Goal: Information Seeking & Learning: Learn about a topic

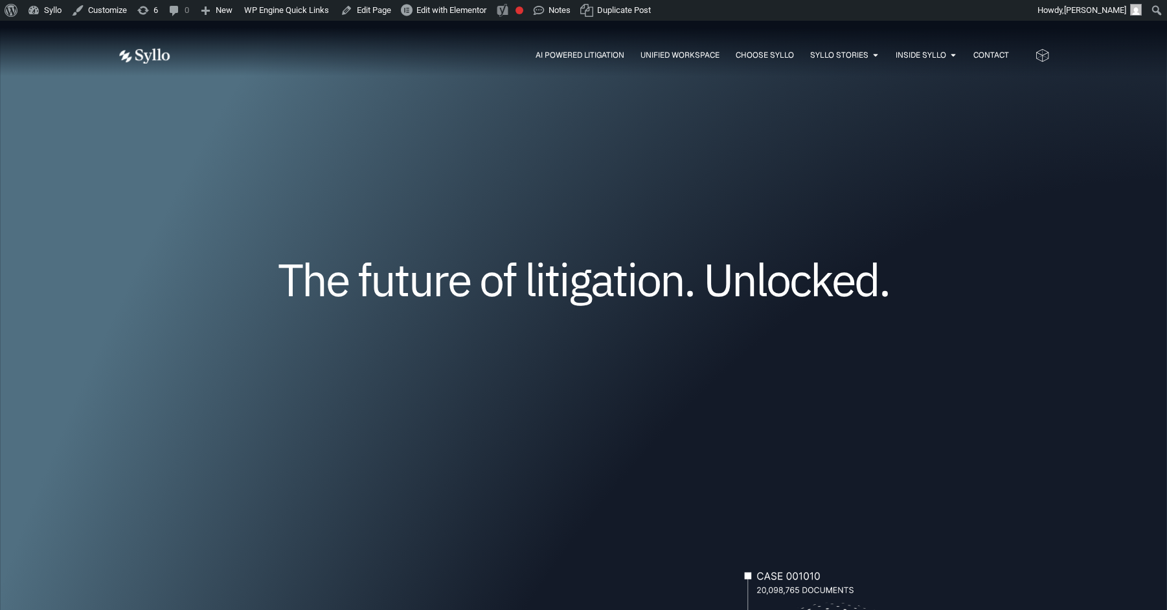
click at [417, 56] on ul "AI Powered Litigation Unified Workspace Choose Syllo Syllo Stories Close Syllo …" at bounding box center [602, 55] width 813 height 12
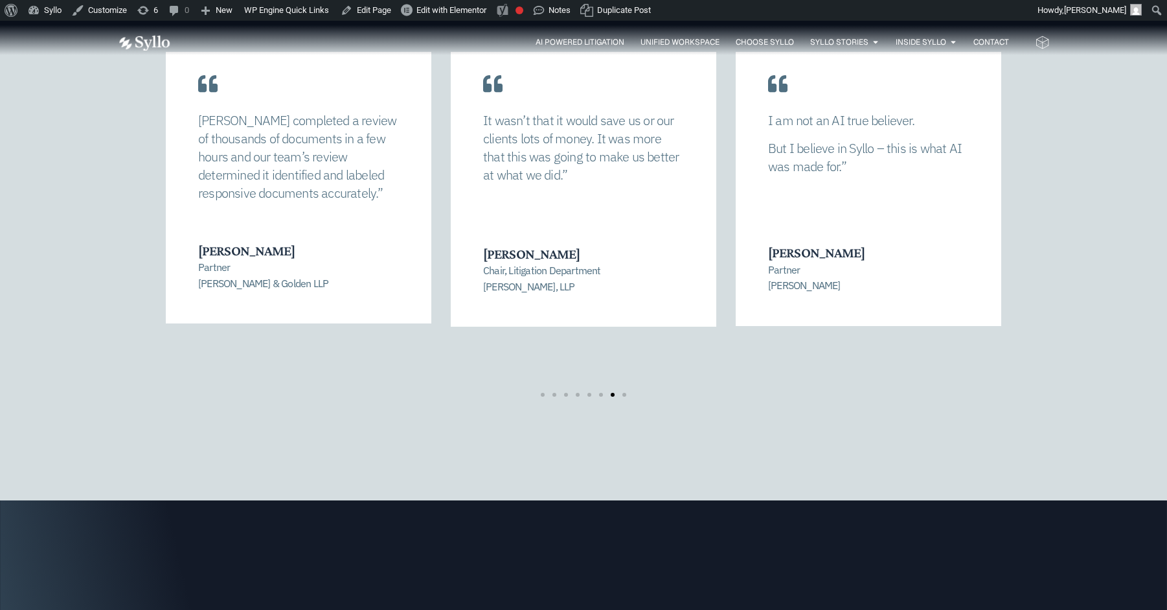
scroll to position [2804, 0]
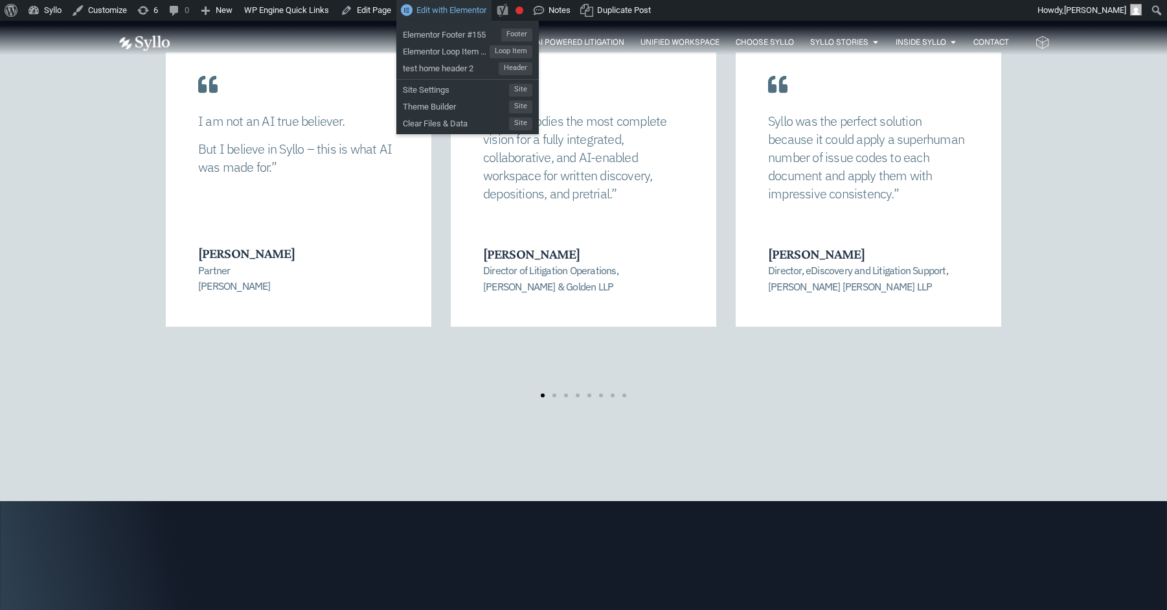
click at [459, 10] on span "Edit with Elementor" at bounding box center [452, 10] width 70 height 10
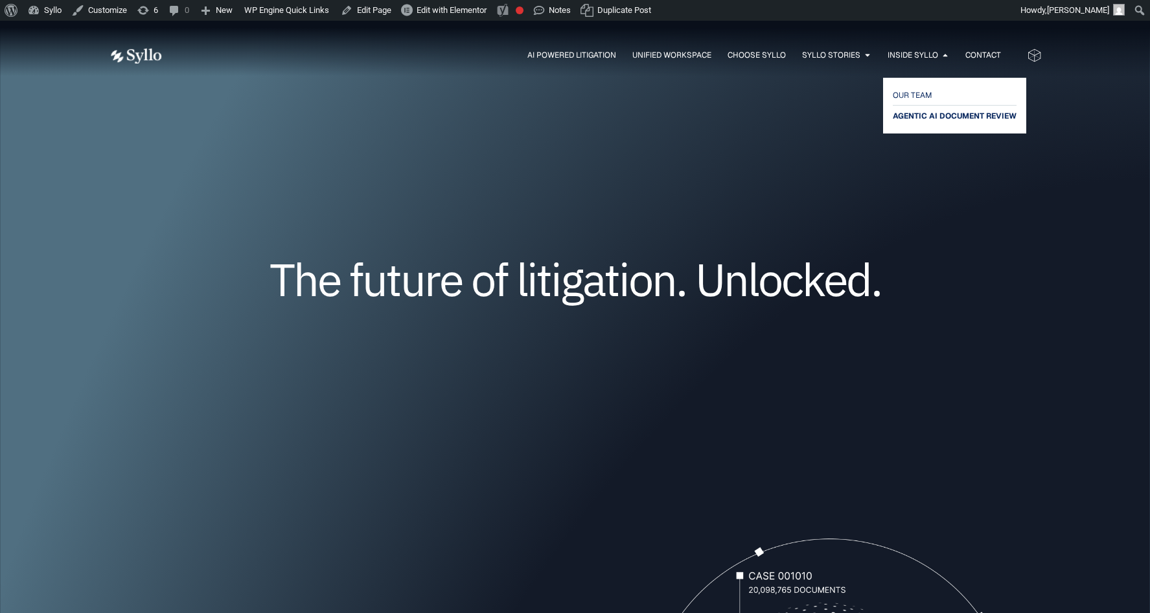
click at [921, 119] on span "AGENTIC AI DOCUMENT REVIEW" at bounding box center [955, 116] width 124 height 16
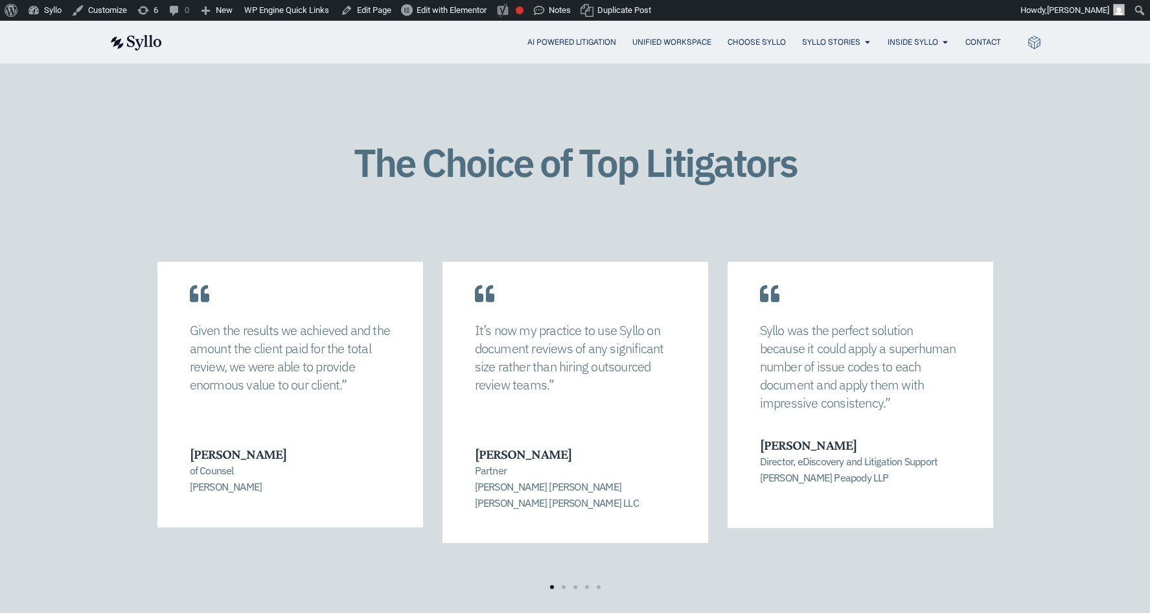
scroll to position [1807, 0]
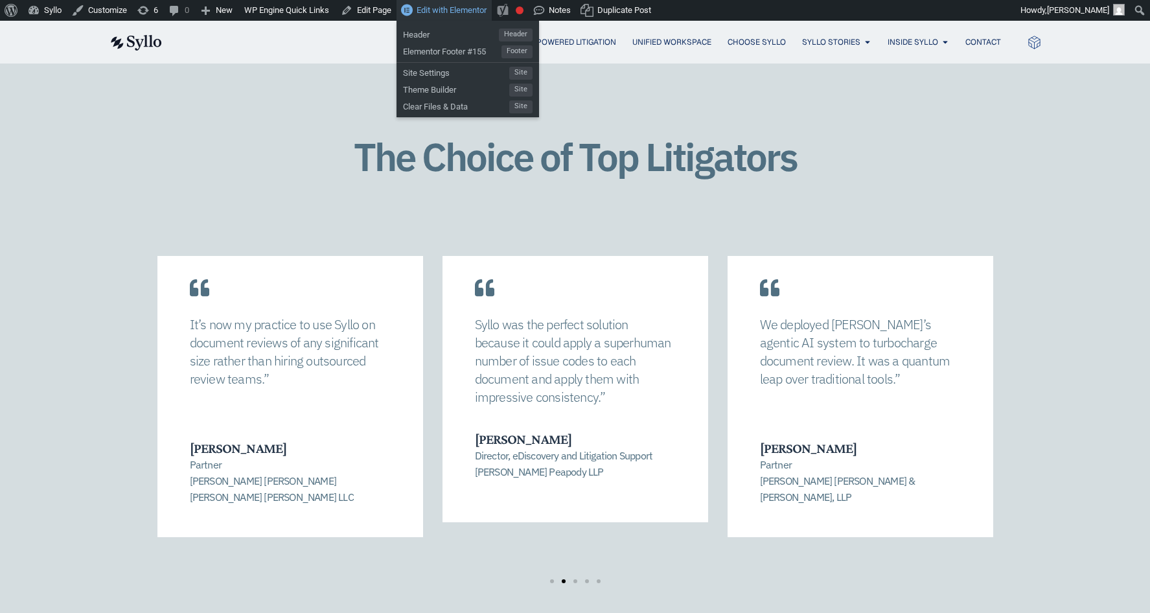
click at [447, 8] on span "Edit with Elementor" at bounding box center [452, 10] width 70 height 10
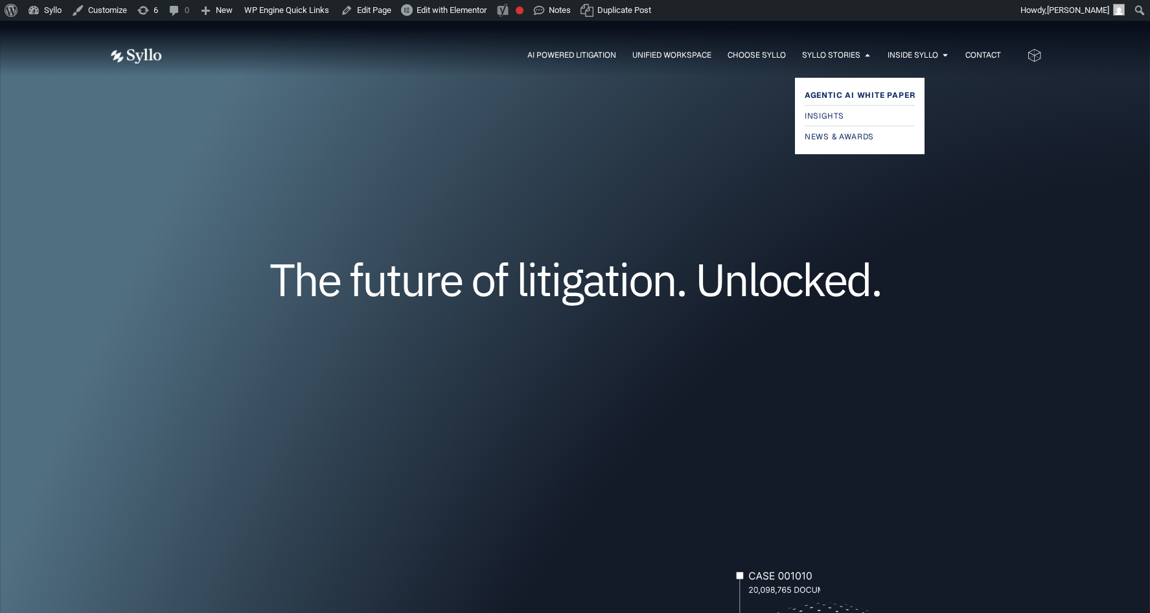
click at [824, 91] on span "Agentic AI White Paper" at bounding box center [860, 95] width 111 height 16
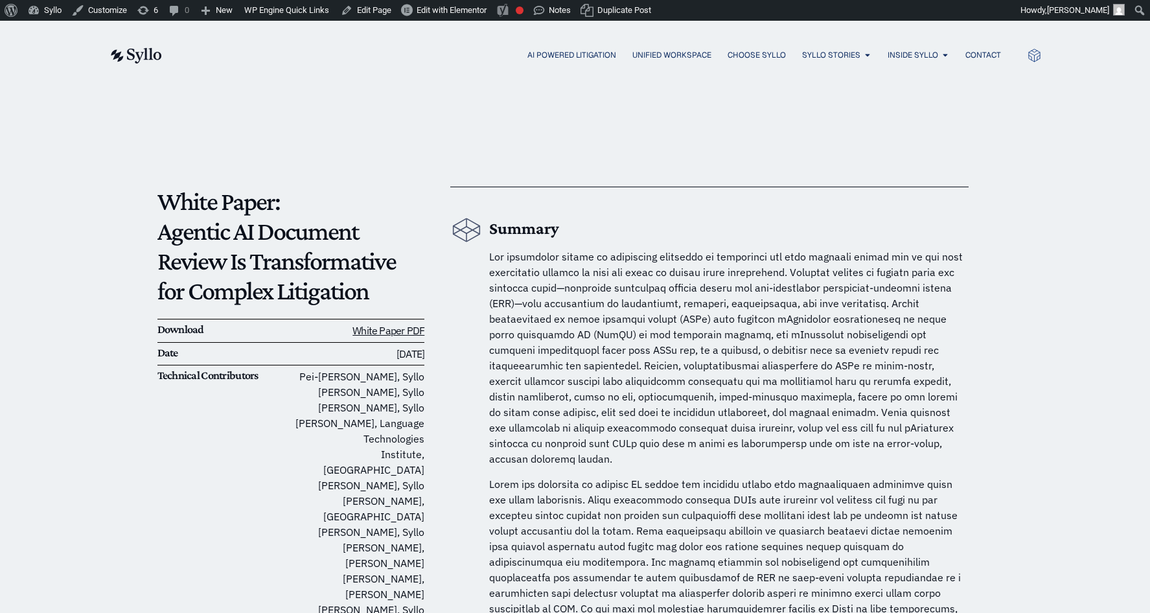
click at [834, 110] on span "Insights" at bounding box center [825, 116] width 41 height 16
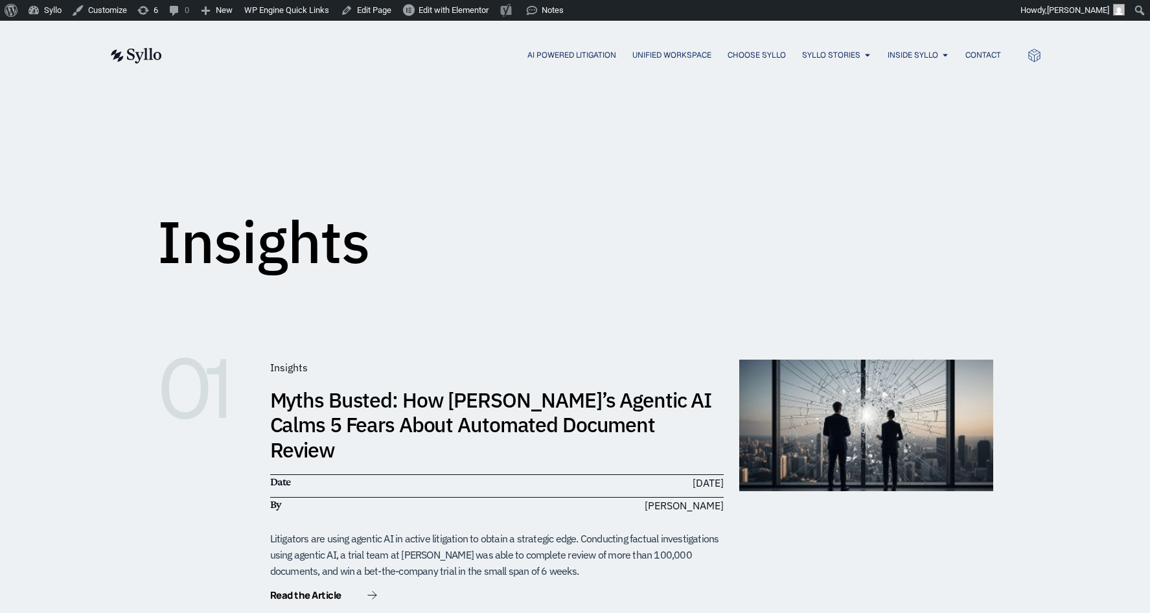
click at [419, 422] on link "Myths Busted: How [PERSON_NAME]’s Agentic AI Calms 5 Fears About Automated Docu…" at bounding box center [491, 424] width 442 height 77
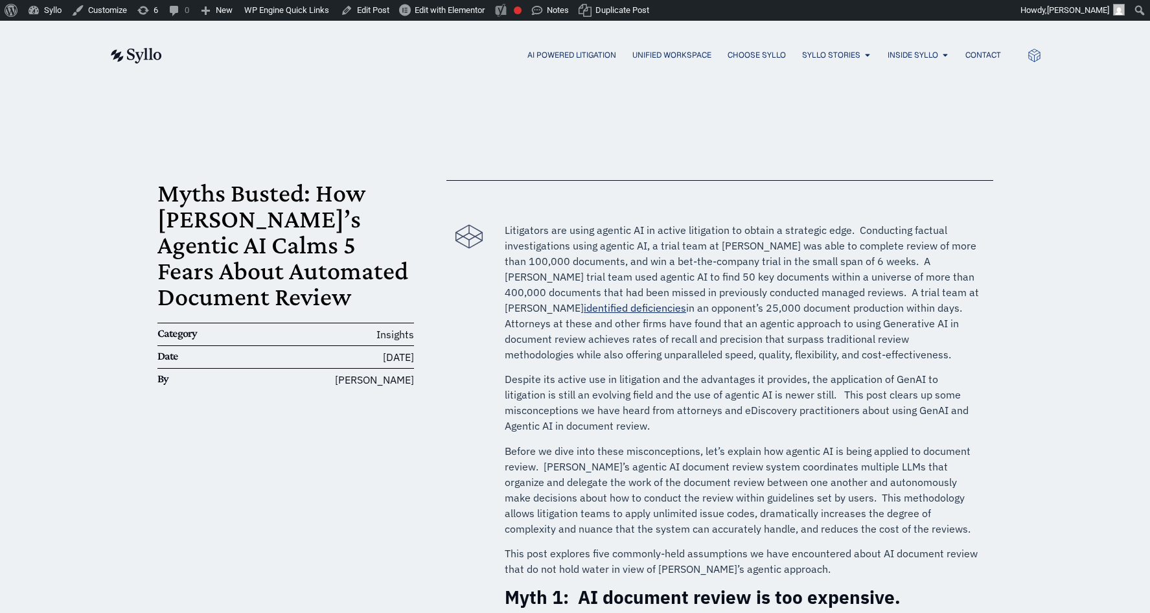
click at [159, 257] on h1 "Myths Busted: How [PERSON_NAME]’s Agentic AI Calms 5 Fears About Automated Docu…" at bounding box center [285, 245] width 257 height 130
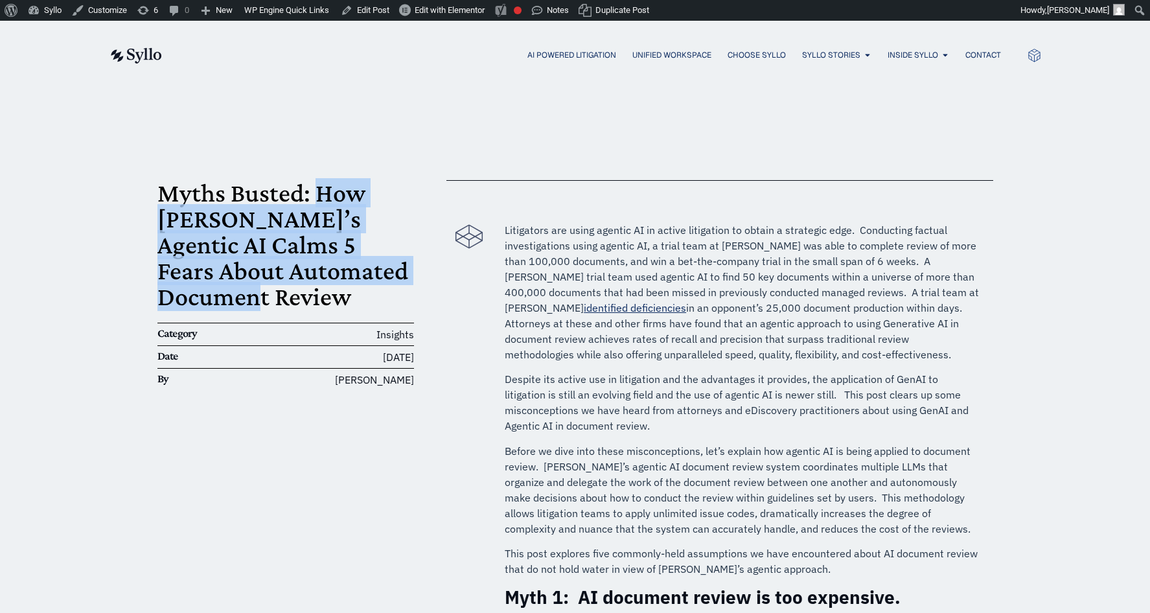
drag, startPoint x: 245, startPoint y: 300, endPoint x: 321, endPoint y: 201, distance: 124.7
click at [321, 201] on h1 "Myths Busted: How [PERSON_NAME]’s Agentic AI Calms 5 Fears About Automated Docu…" at bounding box center [285, 245] width 257 height 130
copy h1 "How Syllo’s Agentic AI Calms 5 Fears About Automated Document Review"
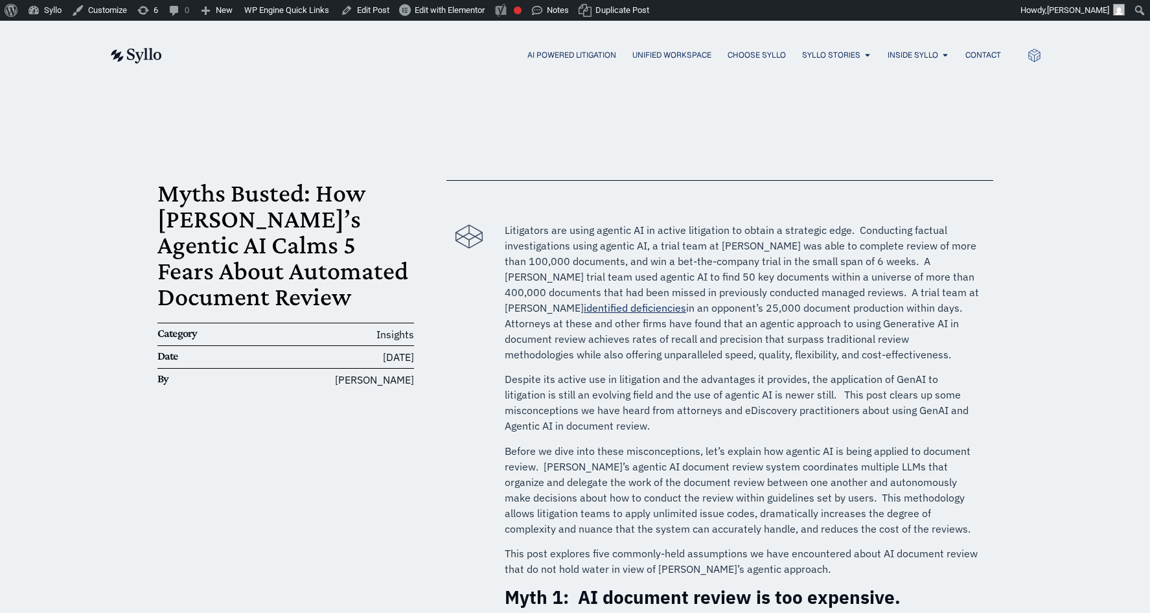
click at [826, 115] on span "Insights" at bounding box center [825, 116] width 41 height 16
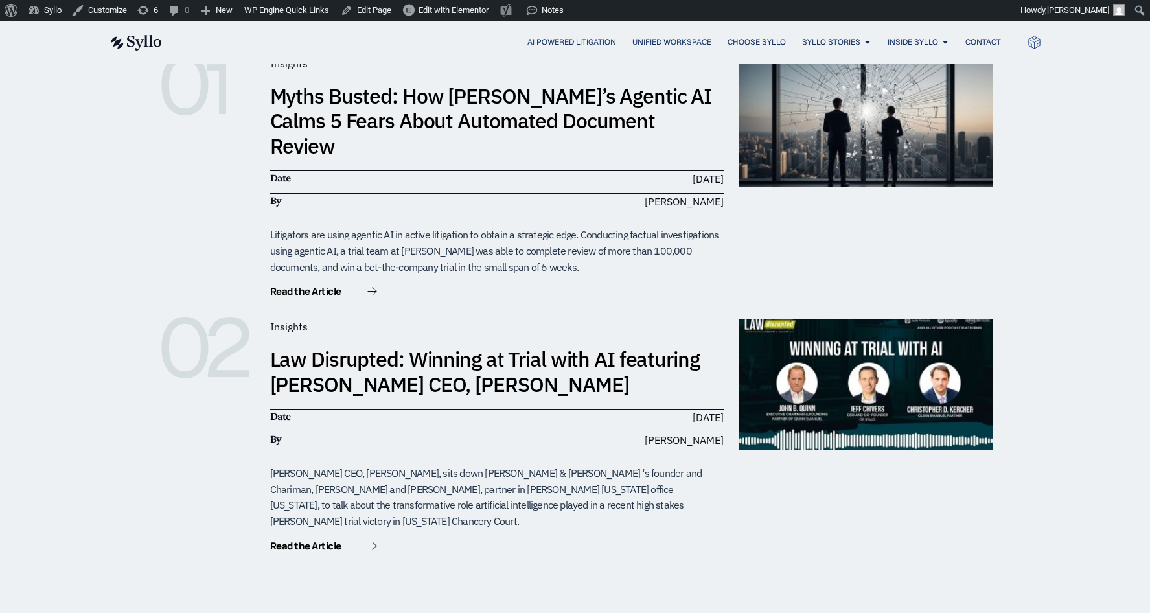
scroll to position [304, 0]
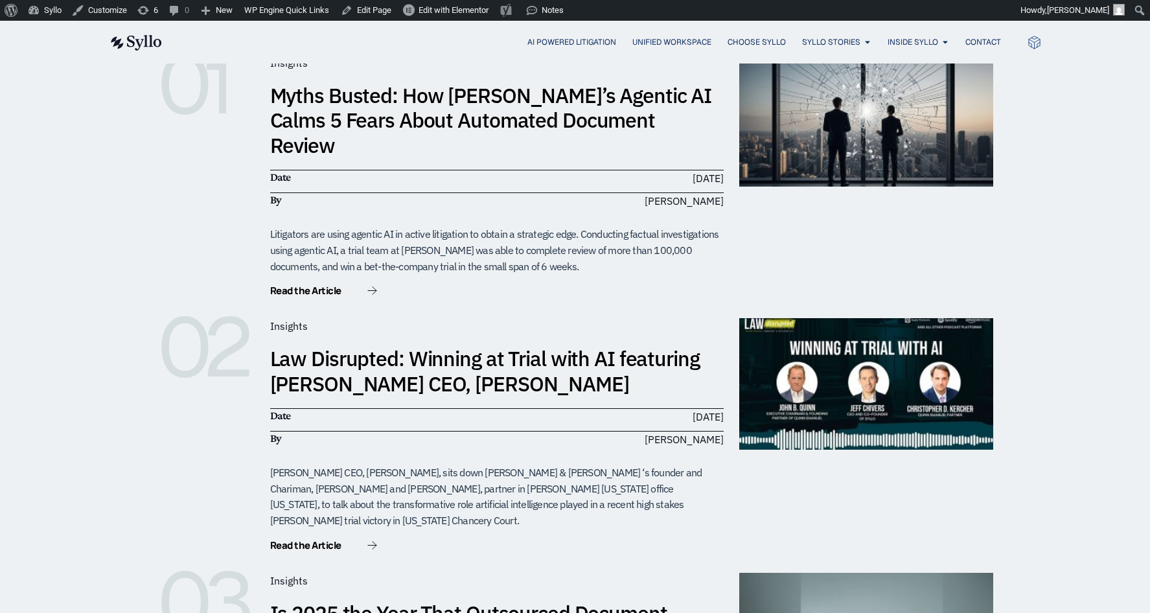
click at [385, 345] on link "Law Disrupted: Winning at Trial with AI featuring [PERSON_NAME] CEO, [PERSON_NA…" at bounding box center [485, 371] width 430 height 52
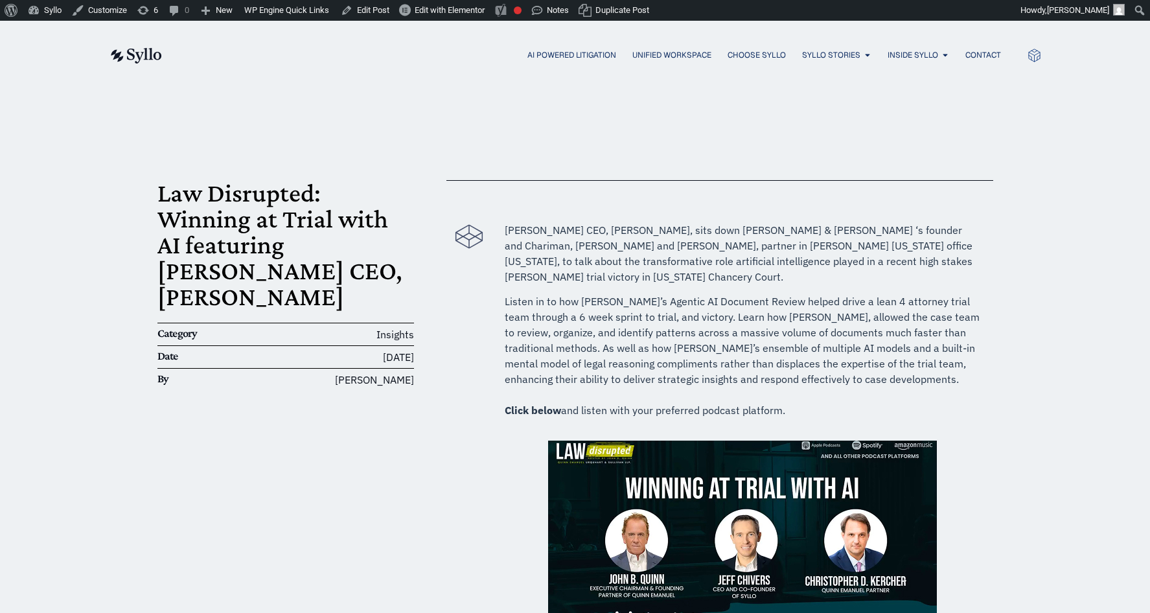
click at [143, 282] on div "Law Disrupted: Winning at Trial with AI featuring Syllo CEO, Jeff Chivers Categ…" at bounding box center [575, 476] width 1150 height 774
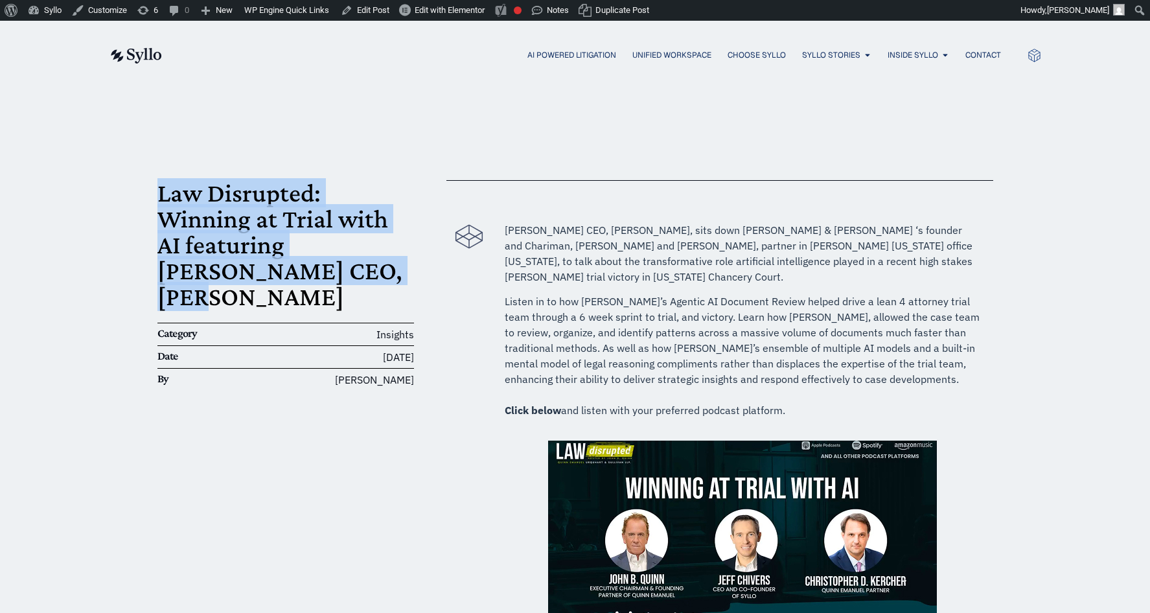
drag, startPoint x: 253, startPoint y: 278, endPoint x: 163, endPoint y: 205, distance: 116.6
click at [163, 205] on h1 "Law Disrupted: Winning at Trial with AI featuring Syllo CEO, Jeff Chivers" at bounding box center [285, 245] width 257 height 130
copy h1 "Law Disrupted: Winning at Trial with AI featuring Syllo CEO, Jeff Chivers"
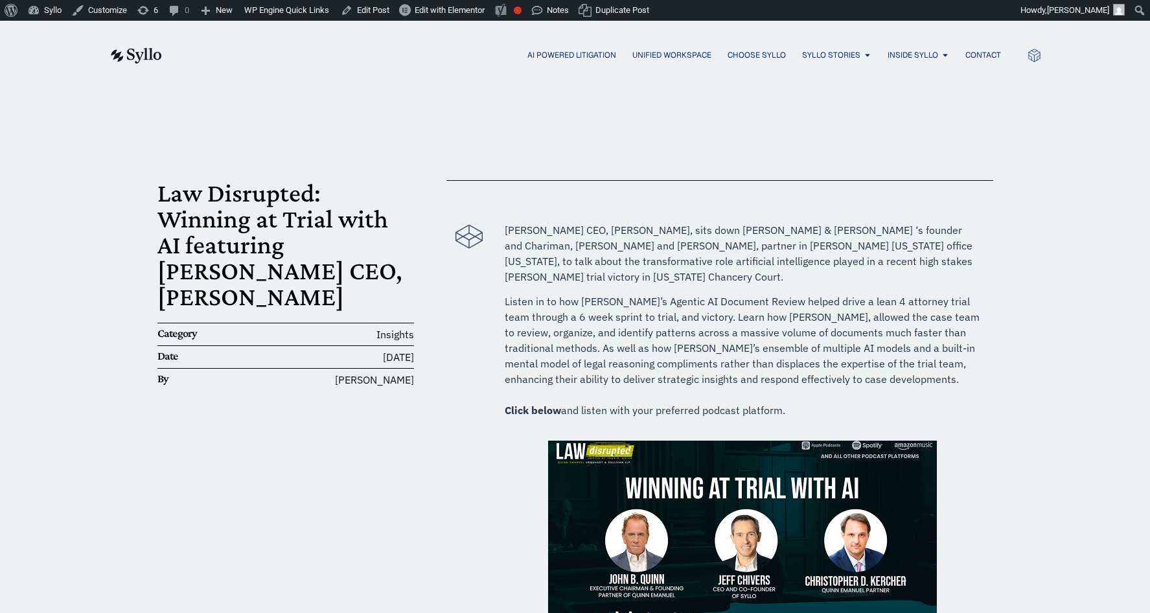
click at [147, 445] on div "Law Disrupted: Winning at Trial with AI featuring Syllo CEO, Jeff Chivers Categ…" at bounding box center [575, 476] width 1150 height 774
click at [835, 135] on span "News & Awards" at bounding box center [841, 137] width 73 height 16
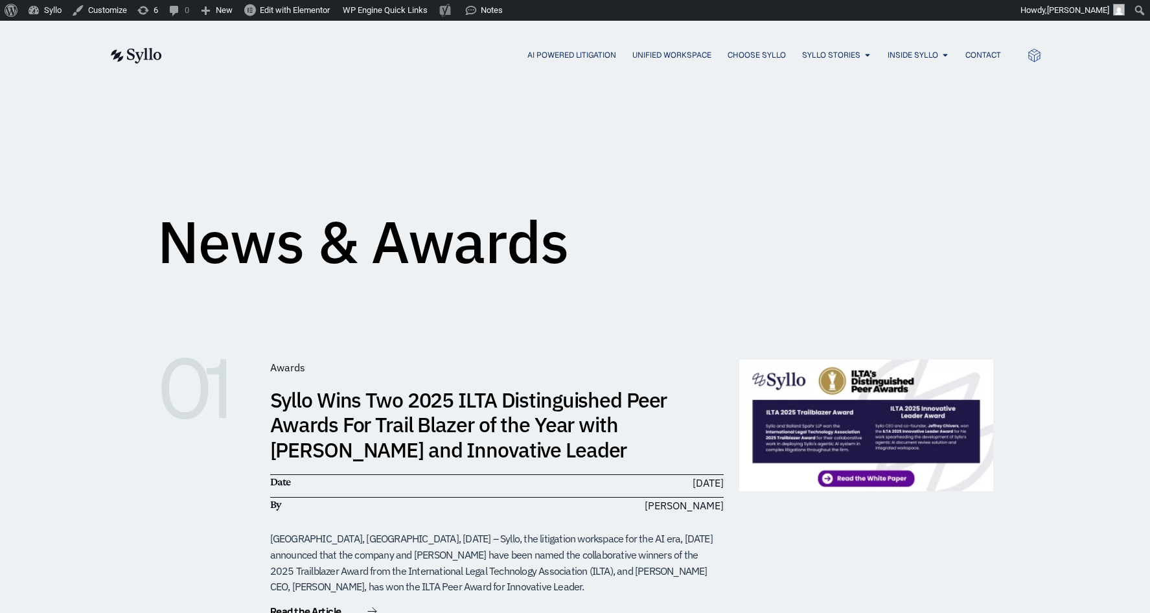
click at [475, 424] on link "Syllo Wins Two 2025 ILTA Distinguished Peer Awards For Trail Blazer of the Year…" at bounding box center [468, 424] width 397 height 77
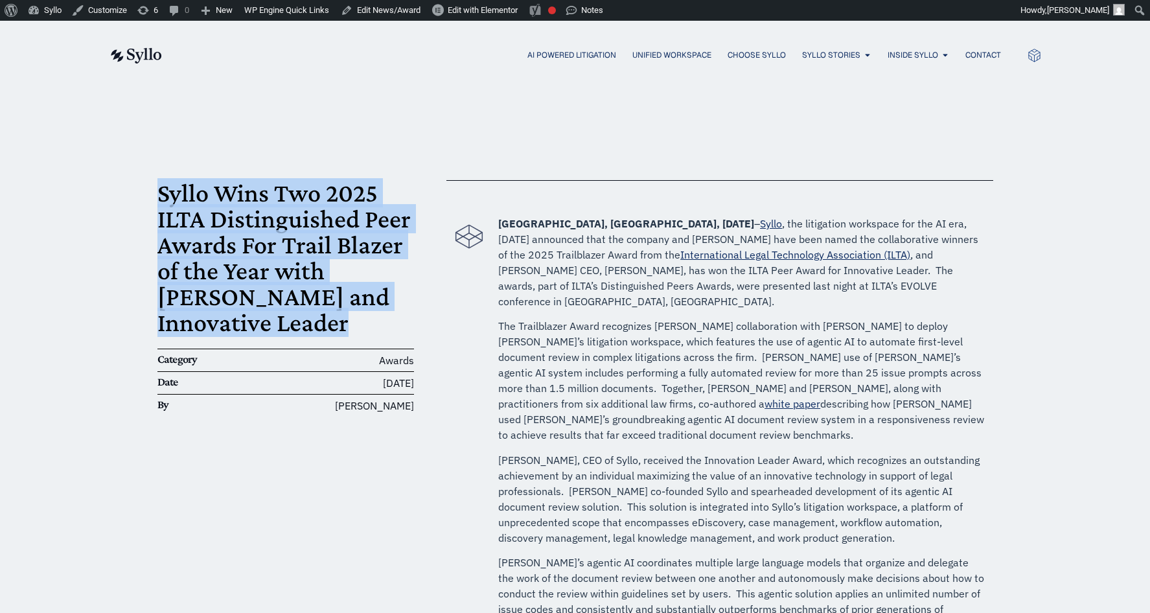
drag, startPoint x: 246, startPoint y: 325, endPoint x: 161, endPoint y: 201, distance: 150.0
click at [161, 201] on h1 "Syllo Wins Two 2025 ILTA Distinguished Peer Awards For Trail Blazer of the Year…" at bounding box center [285, 257] width 257 height 155
copy h1 "Syllo Wins Two 2025 ILTA Distinguished Peer Awards For Trail Blazer of the Year…"
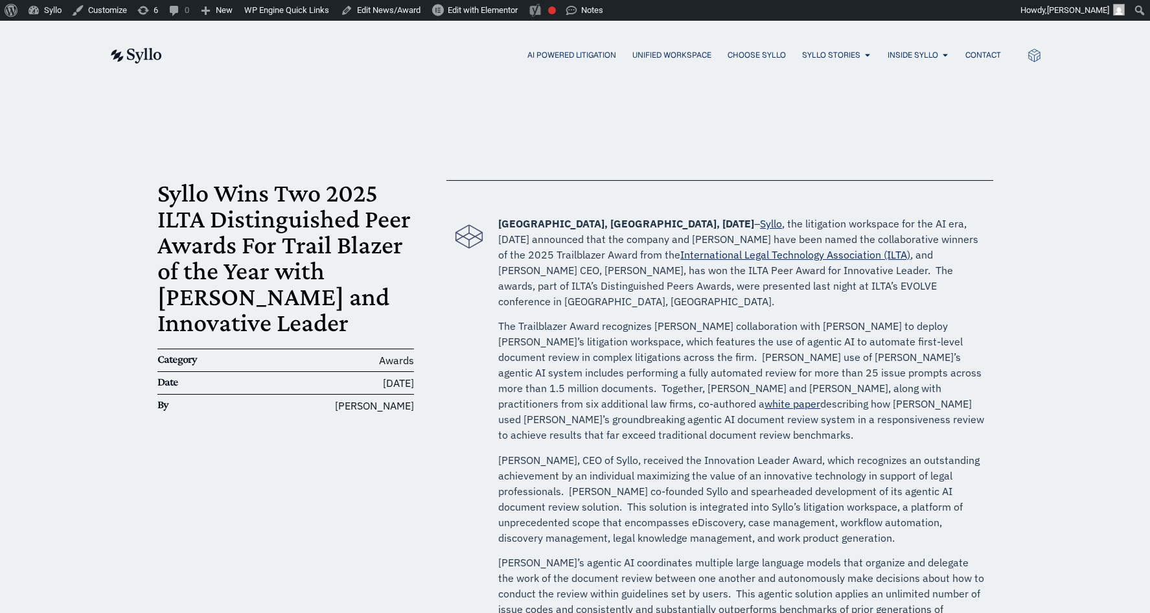
click at [832, 133] on span "News & Awards" at bounding box center [841, 137] width 73 height 16
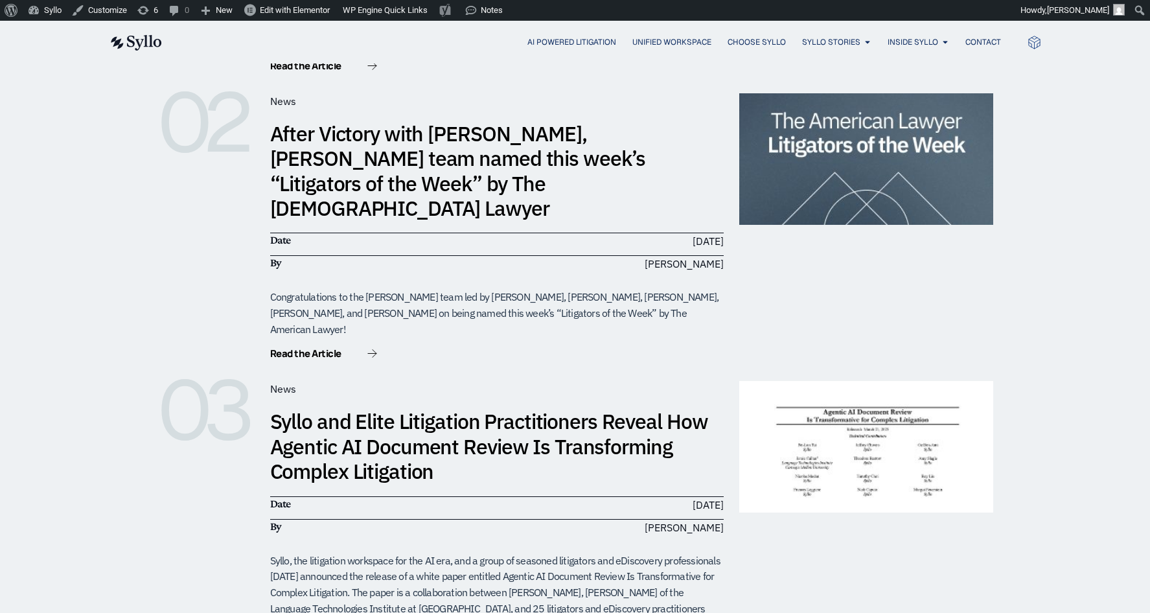
scroll to position [546, 0]
click at [404, 160] on link "After Victory with [PERSON_NAME], [PERSON_NAME] team named this week’s “Litigat…" at bounding box center [458, 170] width 376 height 102
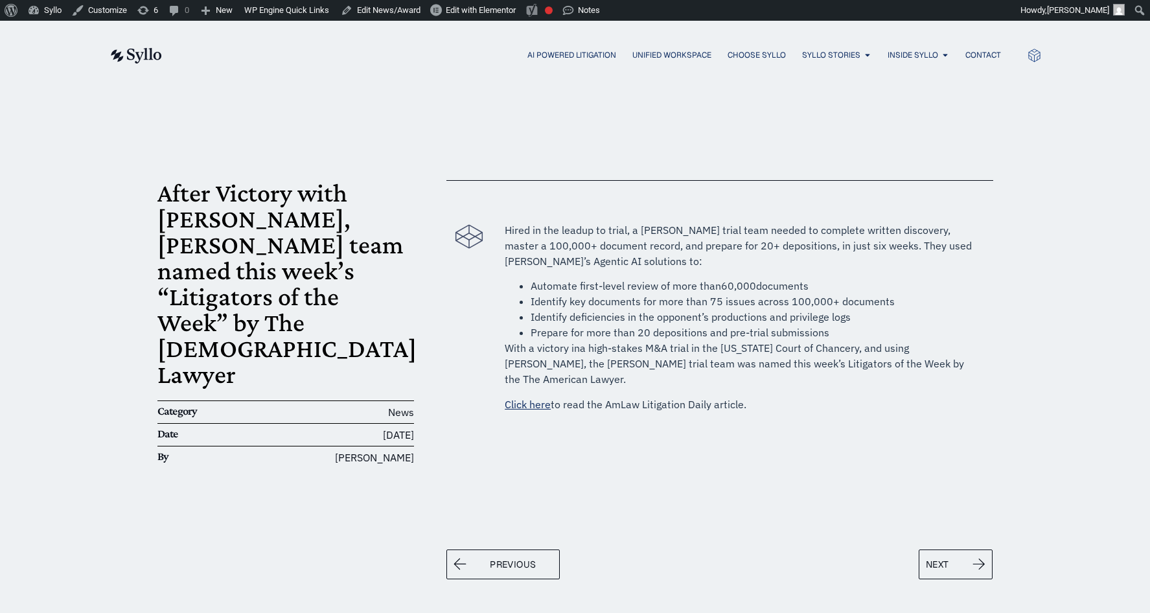
click at [266, 314] on h1 "After Victory with [PERSON_NAME], [PERSON_NAME] team named this week’s “Litigat…" at bounding box center [285, 283] width 257 height 207
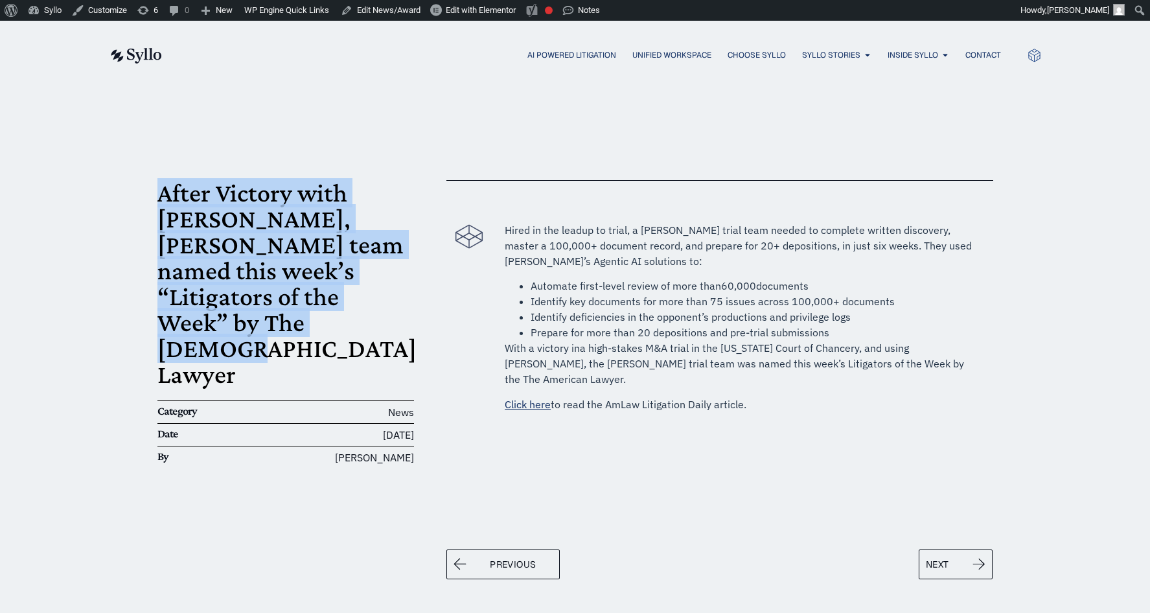
drag, startPoint x: 252, startPoint y: 324, endPoint x: 161, endPoint y: 195, distance: 157.6
click at [161, 195] on h1 "After Victory with [PERSON_NAME], [PERSON_NAME] team named this week’s “Litigat…" at bounding box center [285, 283] width 257 height 207
copy h1 "After Victory with [PERSON_NAME], [PERSON_NAME] team named this week’s “Litigat…"
click at [163, 97] on div "After Victory with Syllo, Quinn Emanuel team named this week’s “Litigators of t…" at bounding box center [575, 376] width 836 height 575
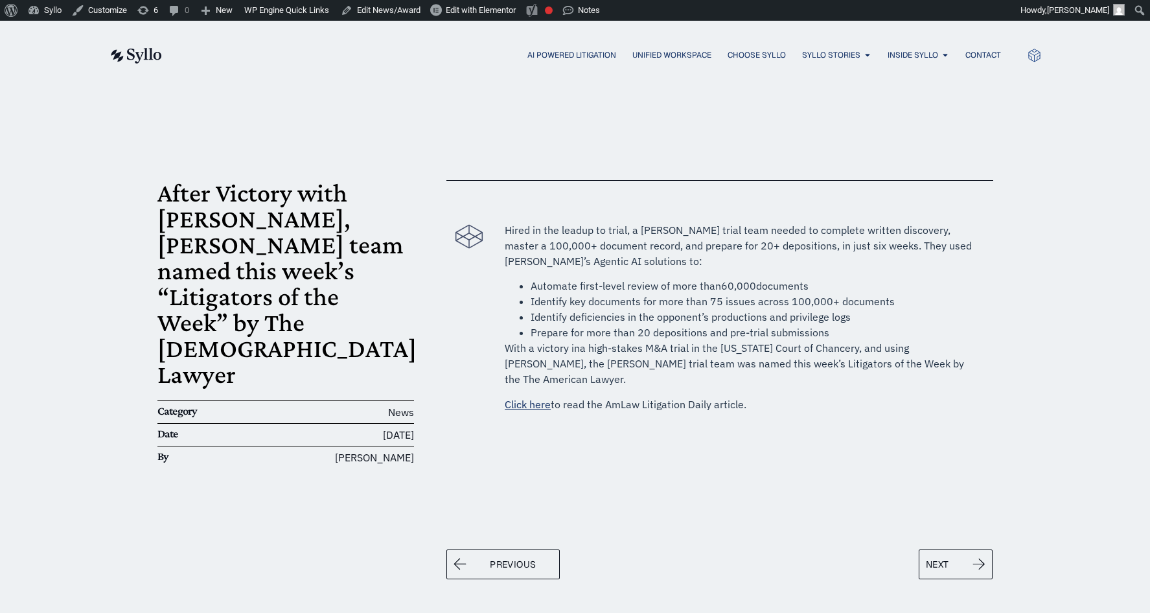
click at [137, 446] on div "After Victory with Syllo, Quinn Emanuel team named this week’s “Litigators of t…" at bounding box center [575, 376] width 1150 height 575
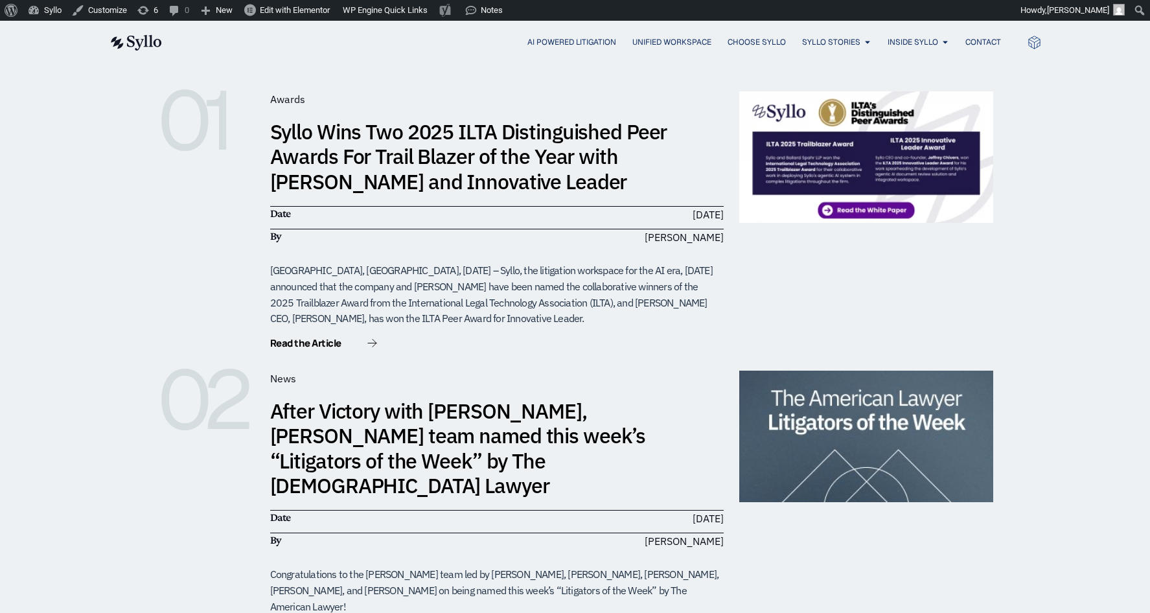
scroll to position [257, 0]
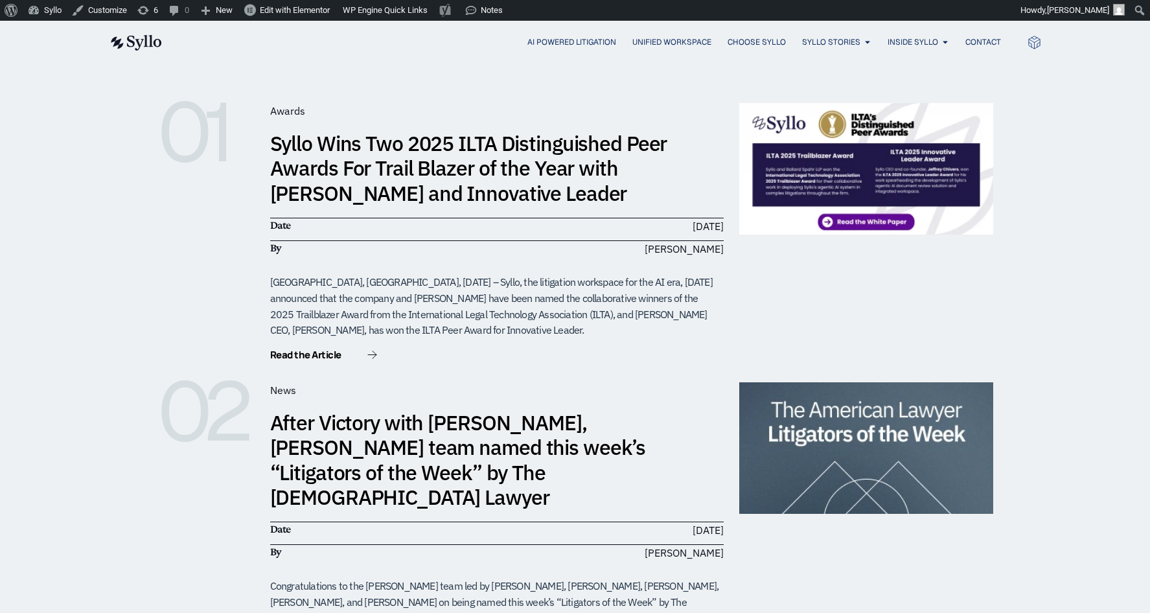
click at [552, 177] on link "Syllo Wins Two 2025 ILTA Distinguished Peer Awards For Trail Blazer of the Year…" at bounding box center [468, 168] width 397 height 77
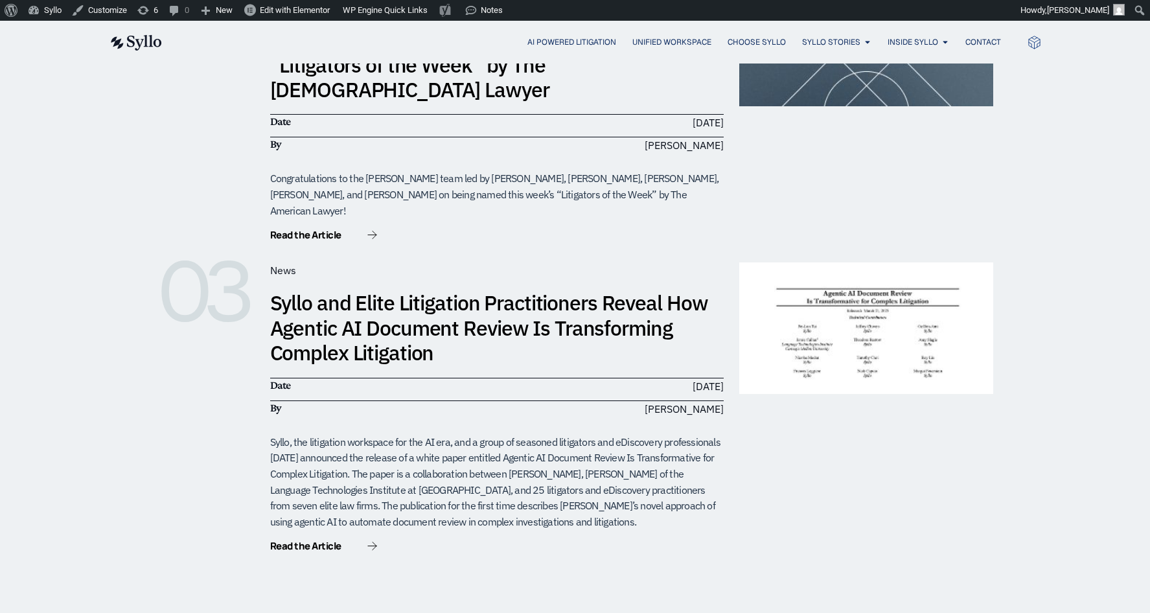
scroll to position [673, 0]
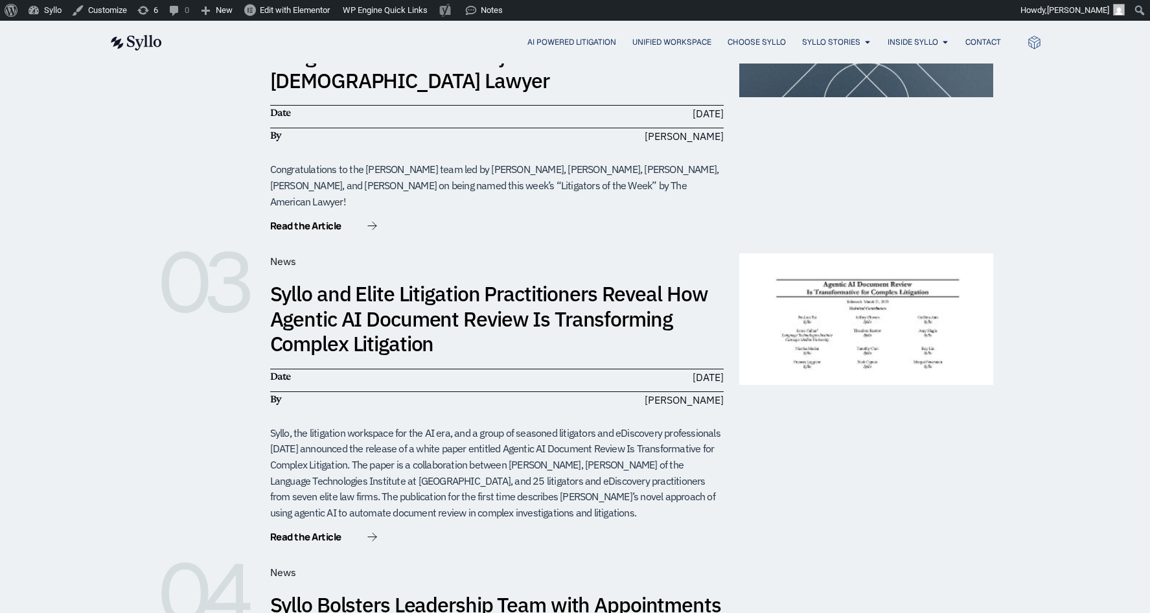
click at [441, 295] on link "Syllo and Elite Litigation Practitioners Reveal How Agentic AI Document Review …" at bounding box center [489, 318] width 438 height 77
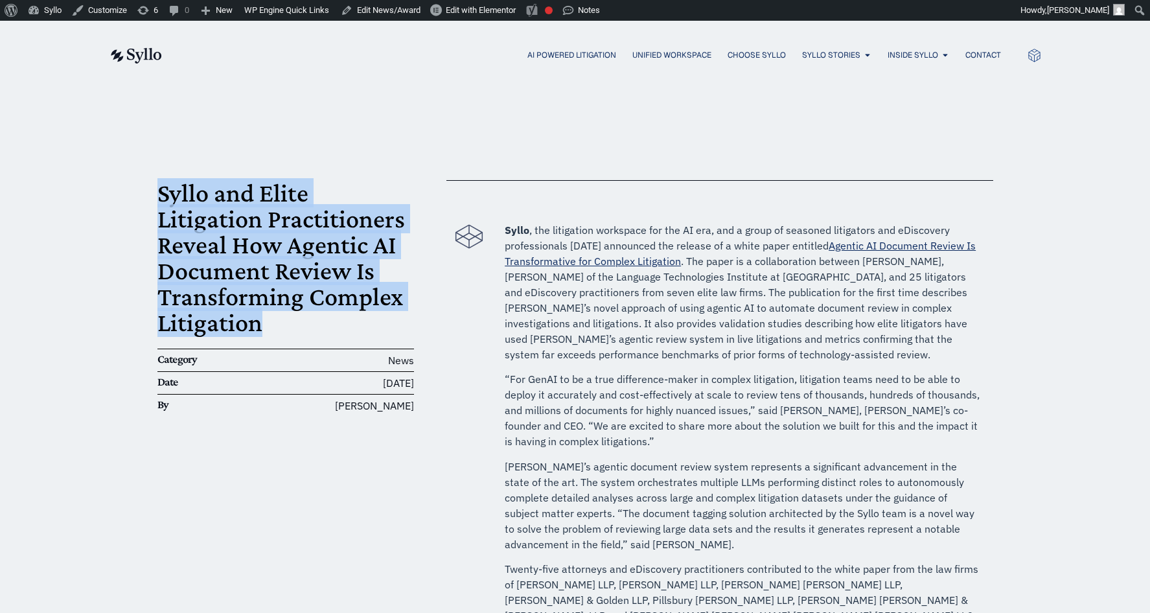
drag, startPoint x: 272, startPoint y: 327, endPoint x: 146, endPoint y: 203, distance: 176.4
copy h1 "Syllo and Elite Litigation Practitioners Reveal How Agentic AI Document Review …"
click at [348, 189] on h1 "Syllo and Elite Litigation Practitioners Reveal How Agentic AI Document Review …" at bounding box center [285, 257] width 257 height 155
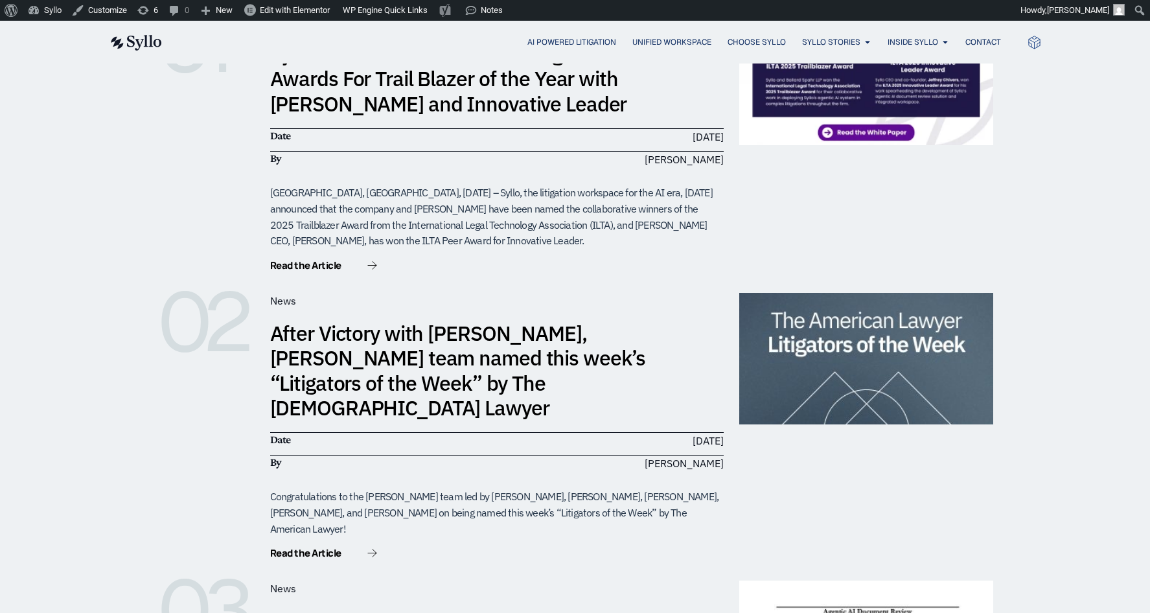
scroll to position [345, 0]
click at [377, 356] on link "After Victory with [PERSON_NAME], [PERSON_NAME] team named this week’s “Litigat…" at bounding box center [458, 371] width 376 height 102
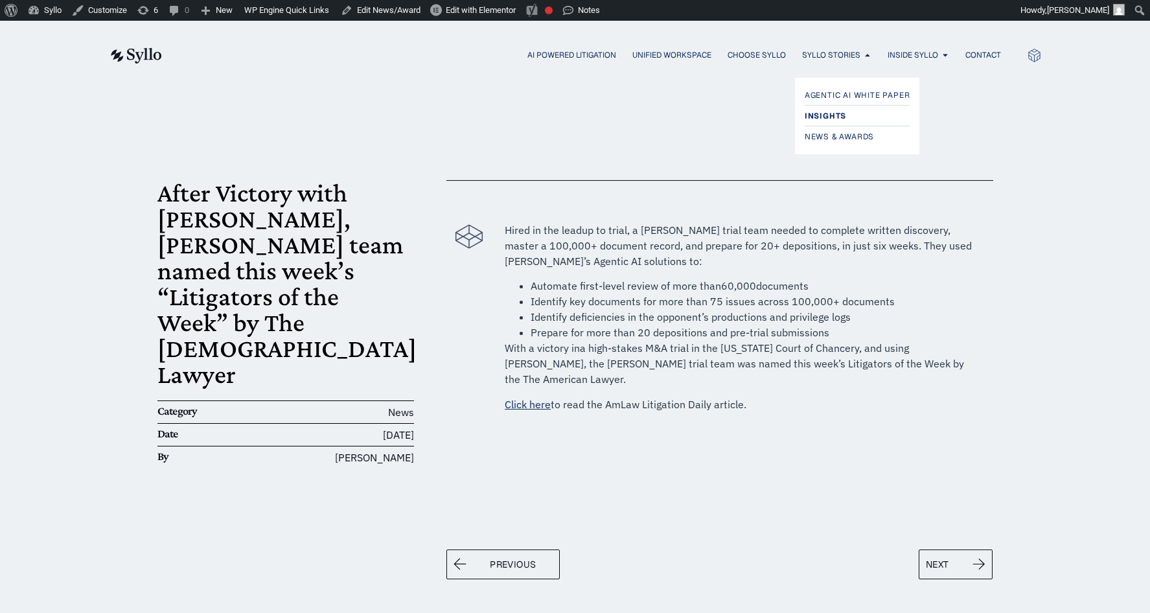
click at [825, 119] on span "Insights" at bounding box center [825, 116] width 41 height 16
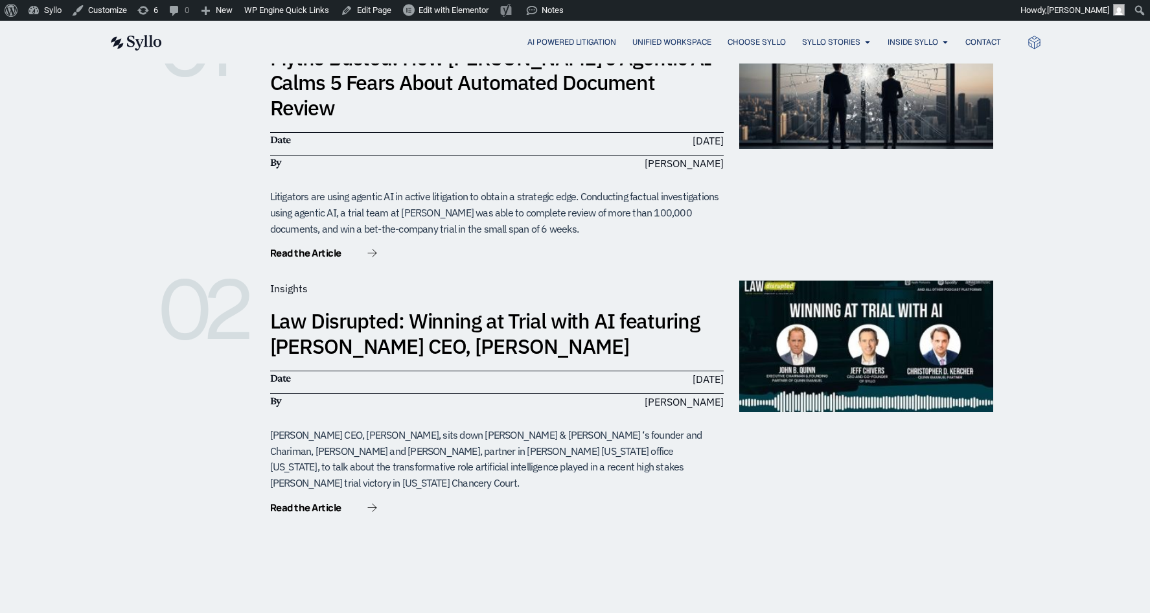
scroll to position [345, 0]
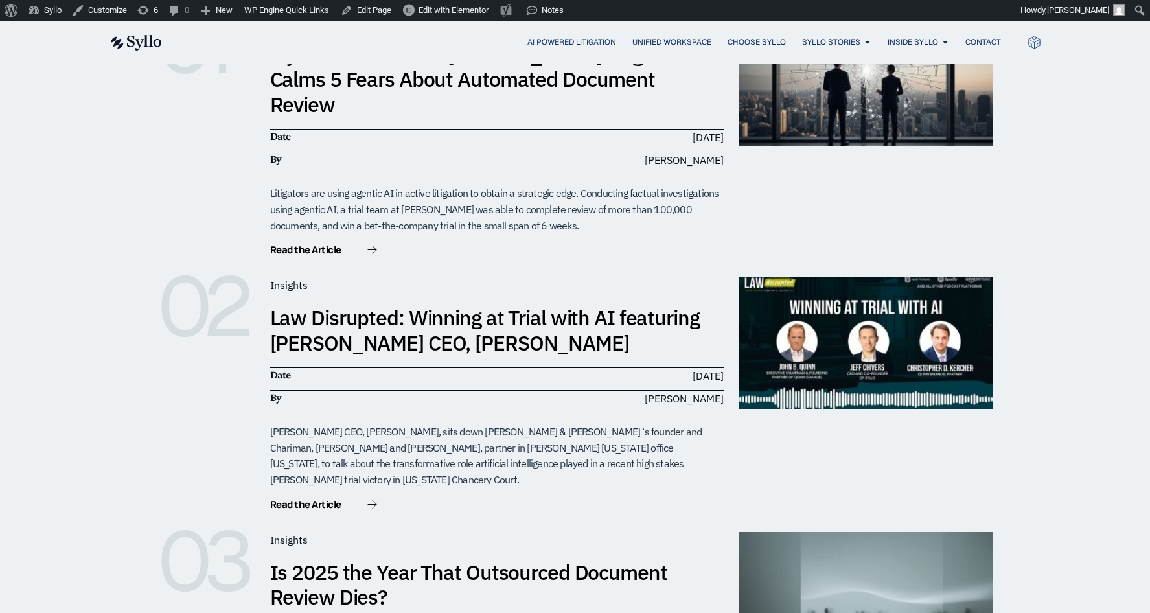
click at [321, 319] on link "Law Disrupted: Winning at Trial with AI featuring Syllo CEO, Jeff Chivers" at bounding box center [485, 330] width 430 height 52
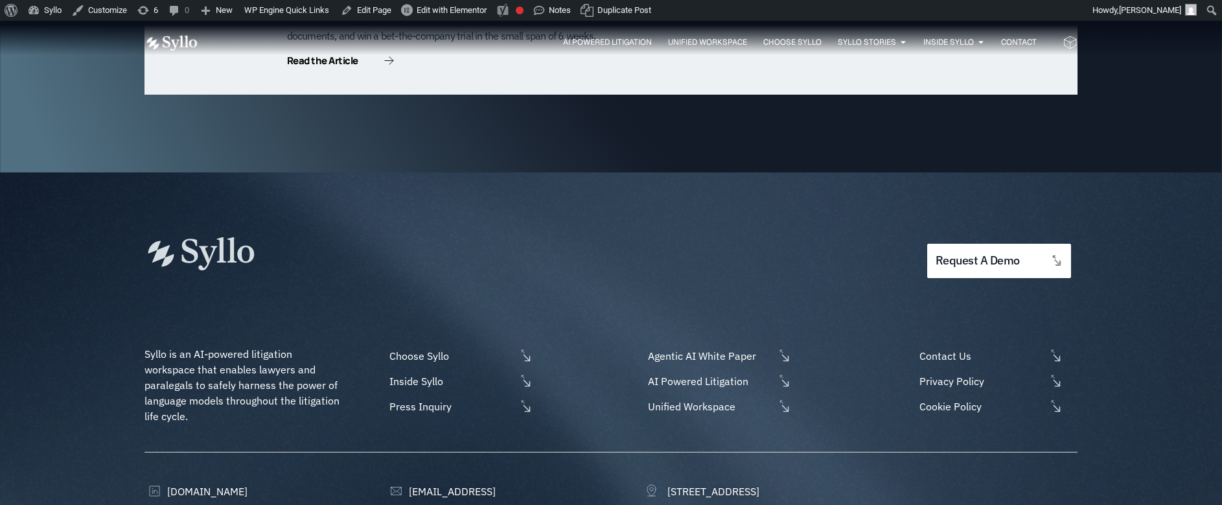
scroll to position [4198, 0]
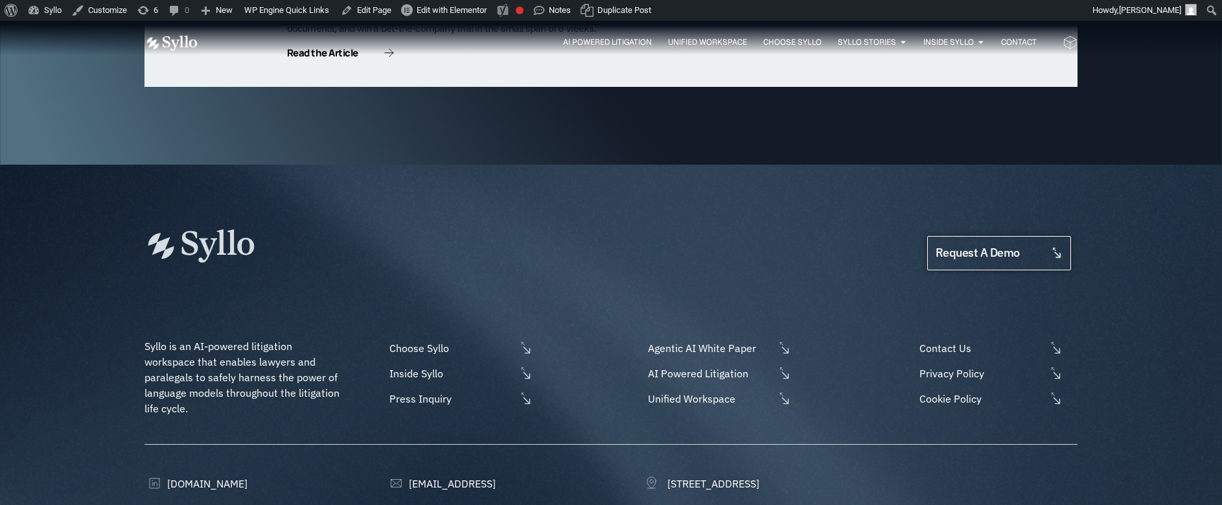
click at [966, 247] on span "request a demo" at bounding box center [977, 253] width 84 height 12
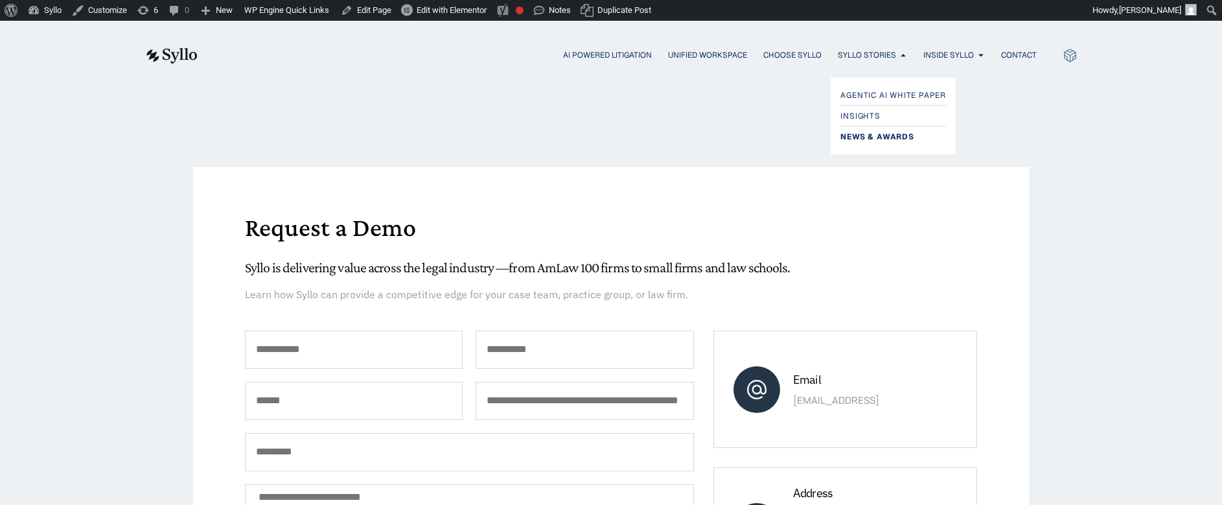
click at [866, 134] on span "News & Awards" at bounding box center [876, 137] width 73 height 16
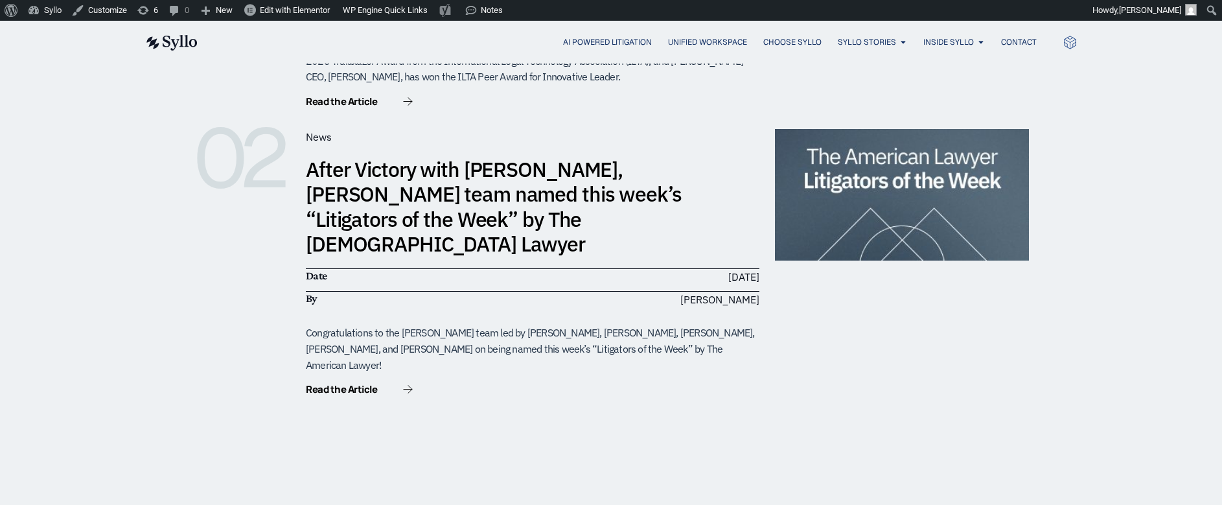
scroll to position [510, 0]
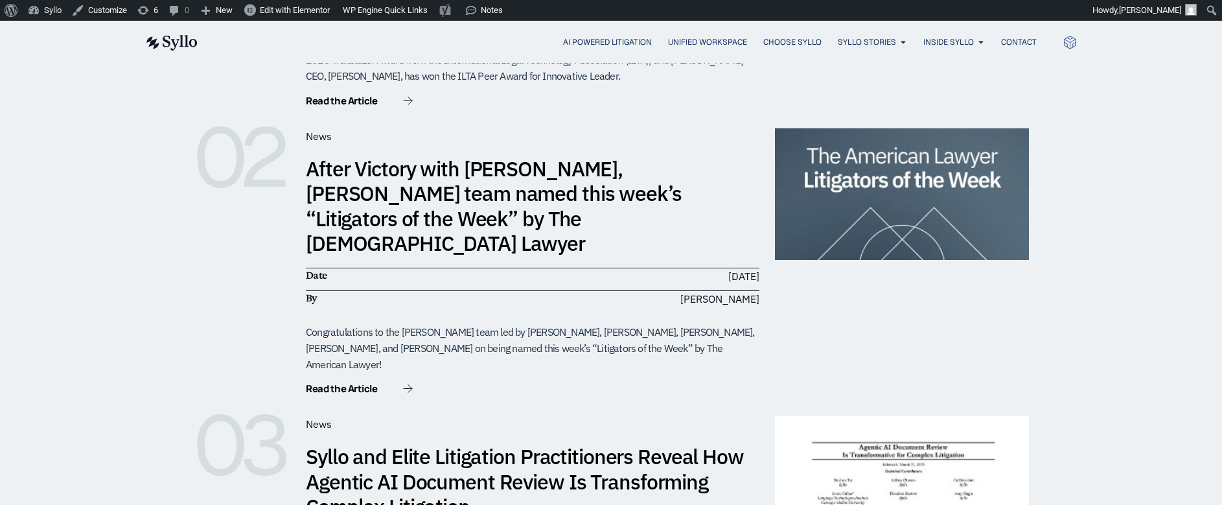
click at [513, 179] on link "After Victory with [PERSON_NAME], [PERSON_NAME] team named this week’s “Litigat…" at bounding box center [494, 206] width 376 height 102
